Goal: Task Accomplishment & Management: Use online tool/utility

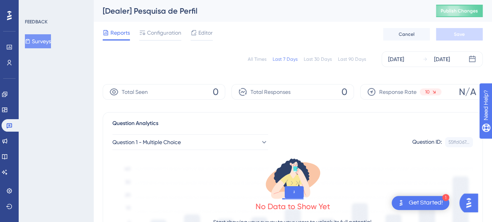
click at [32, 37] on button "Surveys" at bounding box center [38, 41] width 26 height 14
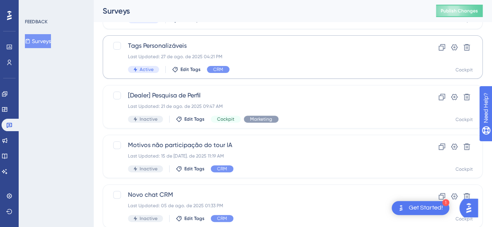
scroll to position [86, 0]
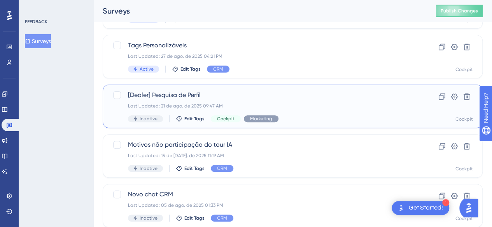
click at [178, 94] on span "[Dealer] Pesquisa de Perfil" at bounding box center [261, 95] width 267 height 9
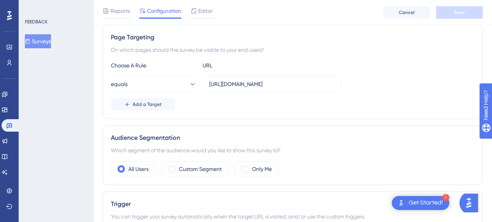
scroll to position [5, 6]
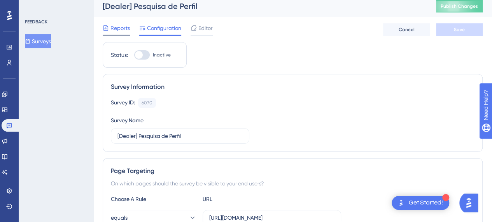
click at [118, 31] on span "Reports" at bounding box center [119, 27] width 19 height 9
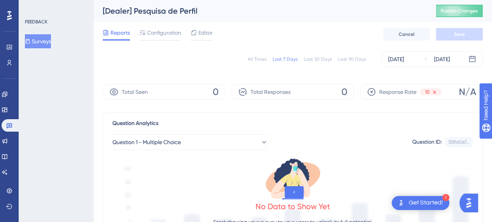
click at [319, 61] on div "Last 30 Days" at bounding box center [318, 59] width 28 height 6
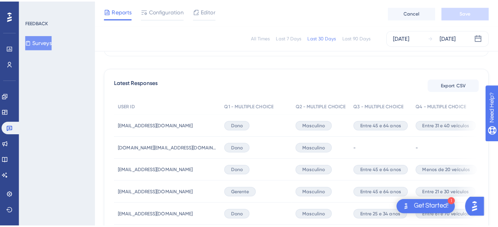
scroll to position [203, 0]
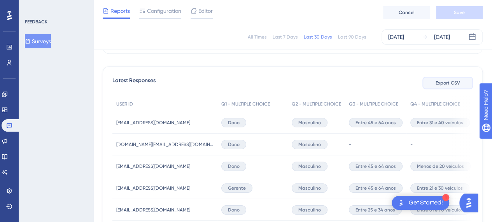
click at [445, 84] on span "Export CSV" at bounding box center [447, 83] width 24 height 6
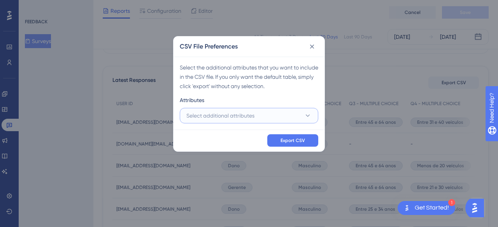
click at [255, 115] on button "Select additional attributes" at bounding box center [249, 116] width 138 height 16
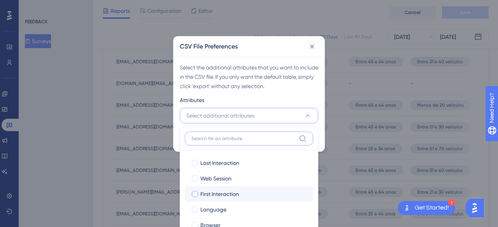
scroll to position [68, 0]
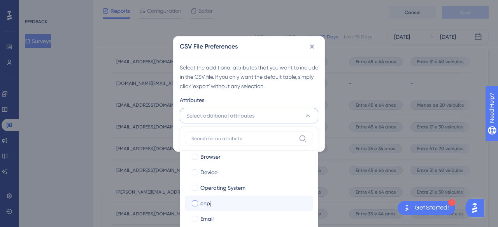
click at [242, 203] on div "cnpj" at bounding box center [253, 203] width 106 height 9
checkbox input "true"
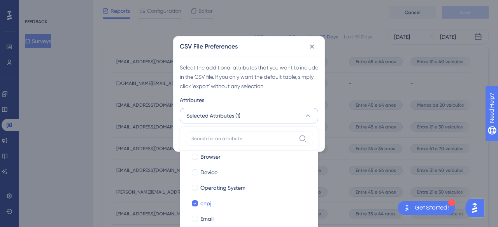
click at [278, 85] on div "Select the additional attributes that you want to include in the CSV file. If y…" at bounding box center [249, 77] width 138 height 28
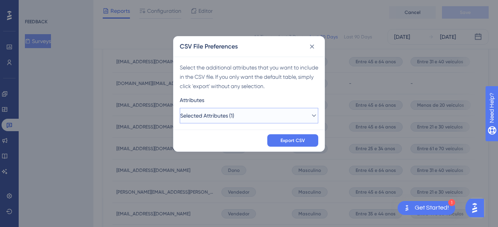
click at [293, 115] on button "Selected Attributes (1)" at bounding box center [249, 116] width 138 height 16
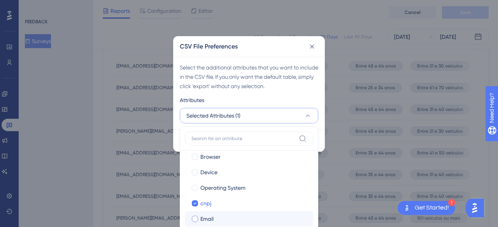
click at [225, 221] on div "Email" at bounding box center [253, 219] width 106 height 9
checkbox input "true"
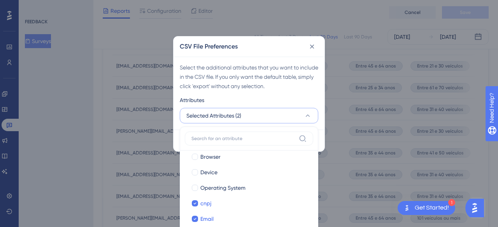
click at [270, 101] on div "Attributes" at bounding box center [249, 102] width 138 height 12
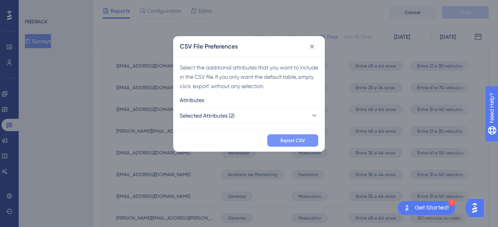
click at [288, 140] on span "Export CSV" at bounding box center [292, 141] width 24 height 6
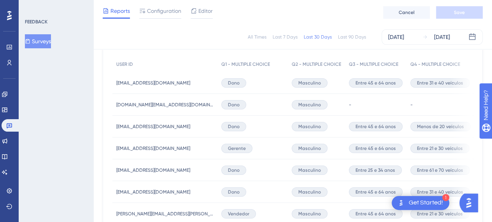
scroll to position [239, 0]
